Goal: Obtain resource: Obtain resource

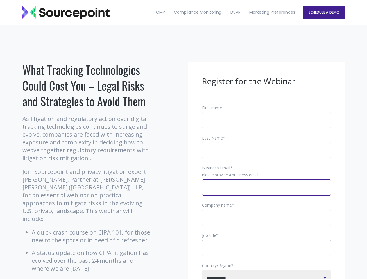
click at [266, 192] on input "Business Email *" at bounding box center [266, 187] width 129 height 16
